Goal: Task Accomplishment & Management: Manage account settings

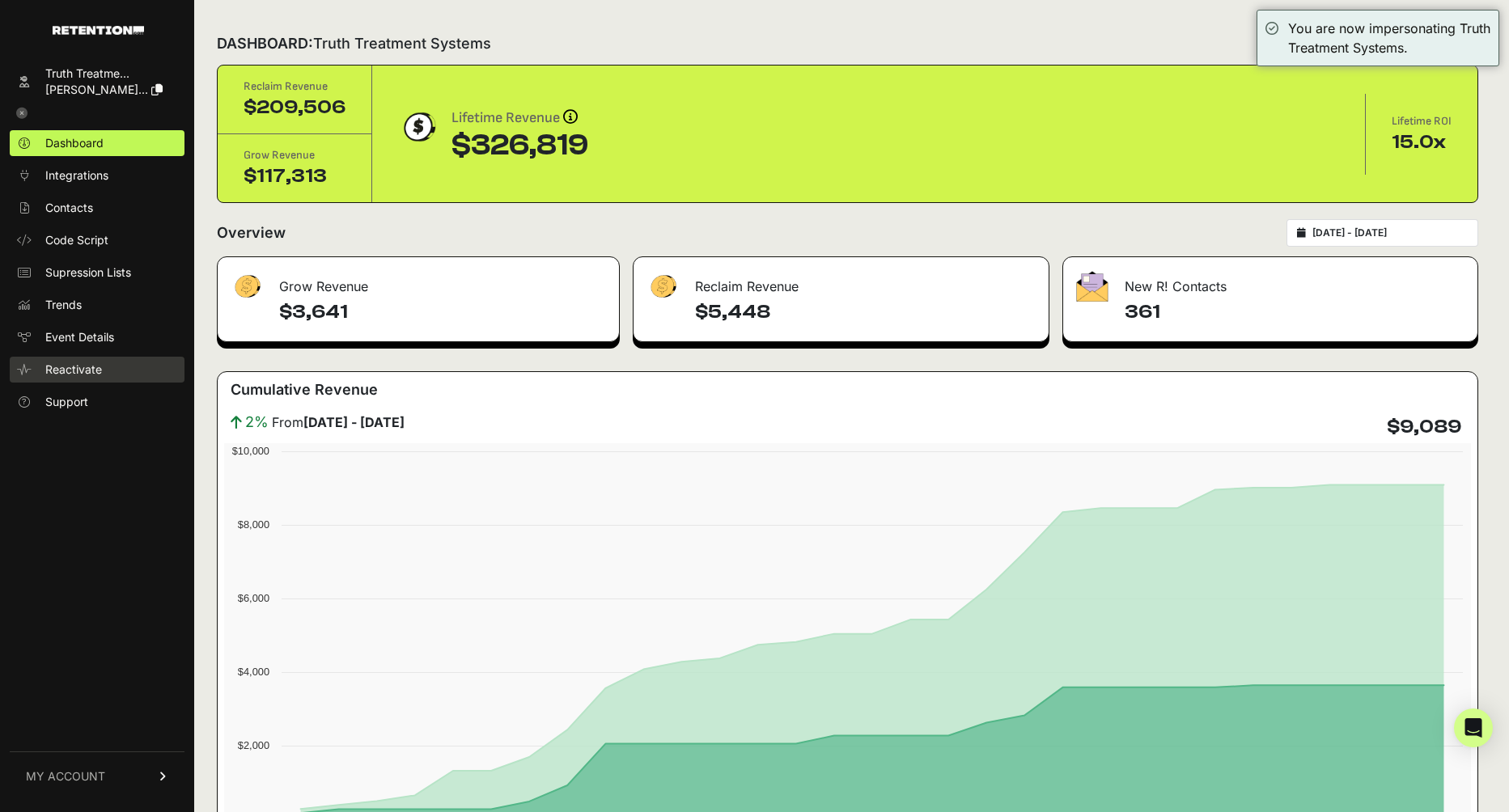
click at [78, 370] on span "Reactivate" at bounding box center [74, 369] width 57 height 16
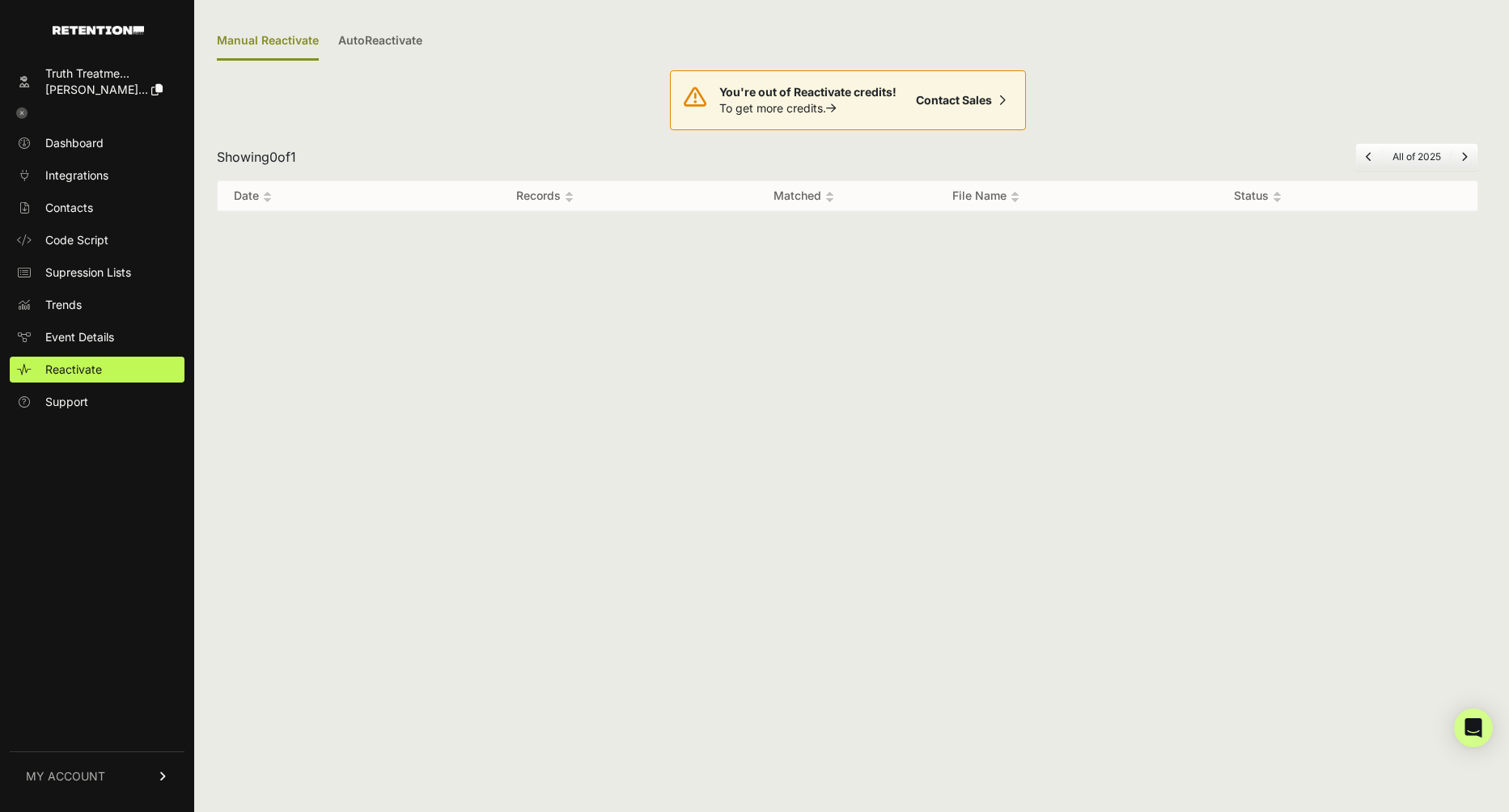
click at [94, 769] on span "MY ACCOUNT" at bounding box center [65, 776] width 79 height 16
click at [109, 784] on link "Sign Out" at bounding box center [97, 787] width 174 height 26
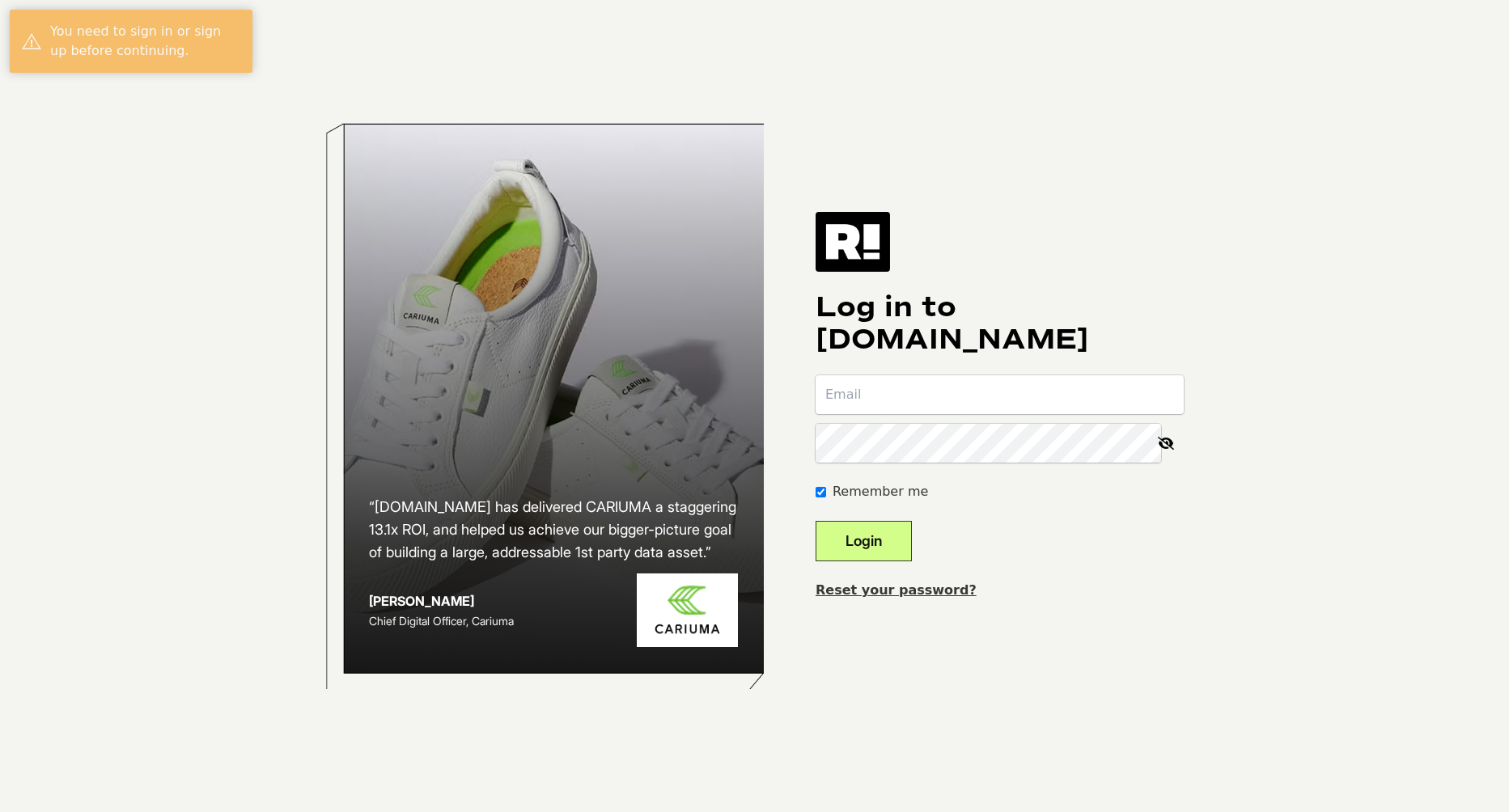
type input "[EMAIL_ADDRESS][DOMAIN_NAME]"
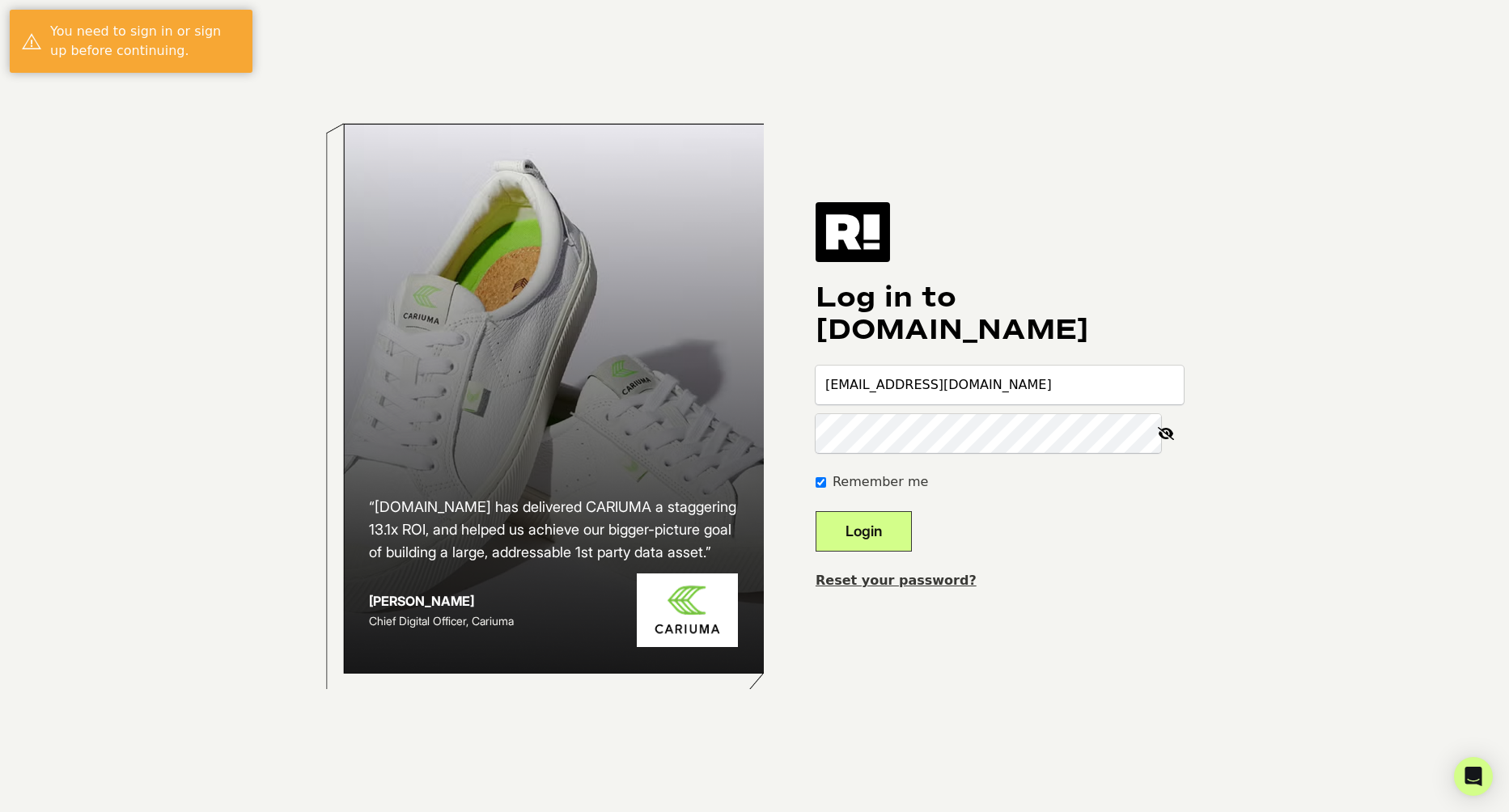
drag, startPoint x: 917, startPoint y: 522, endPoint x: 892, endPoint y: 527, distance: 25.5
click at [912, 522] on button "Login" at bounding box center [864, 531] width 96 height 40
click at [892, 527] on button "Login" at bounding box center [864, 531] width 96 height 40
